Goal: Find specific page/section: Find specific page/section

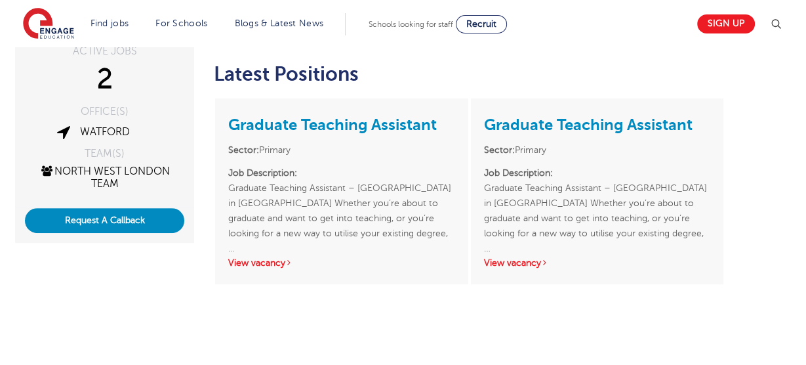
scroll to position [299, 0]
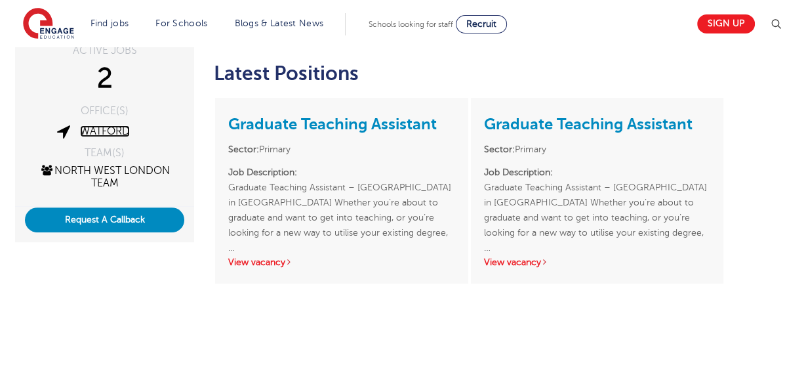
click at [115, 132] on link "Watford" at bounding box center [105, 131] width 50 height 12
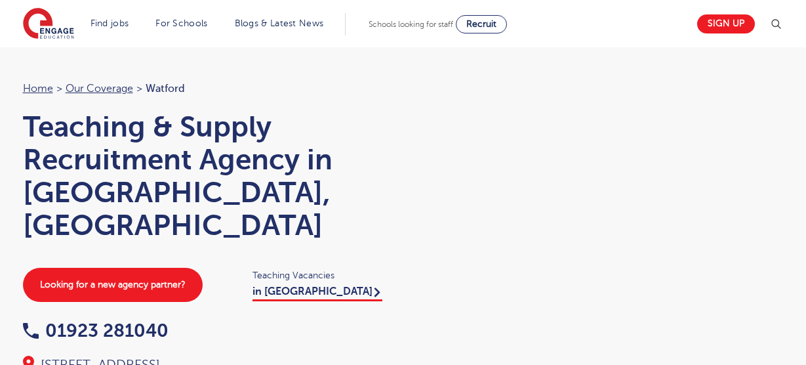
scroll to position [27, 0]
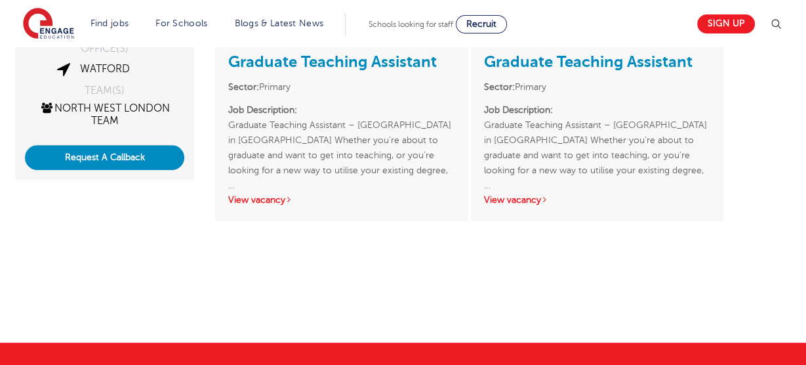
scroll to position [363, 0]
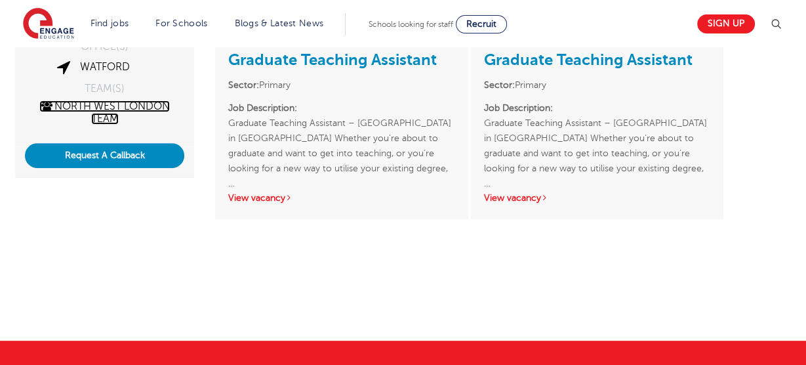
click at [103, 107] on link "North West London Team" at bounding box center [104, 112] width 130 height 24
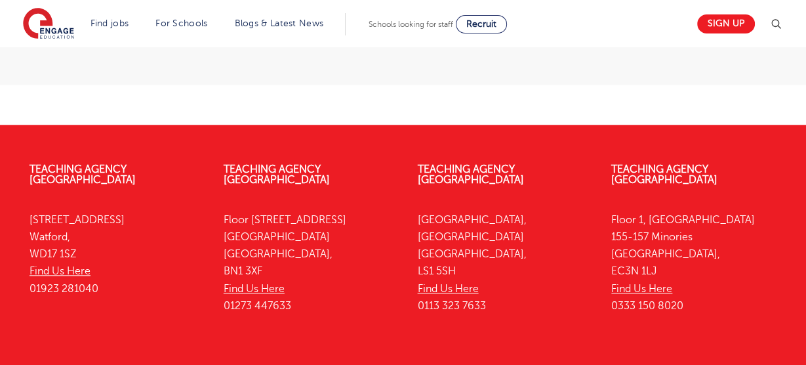
scroll to position [1064, 0]
